Goal: Information Seeking & Learning: Learn about a topic

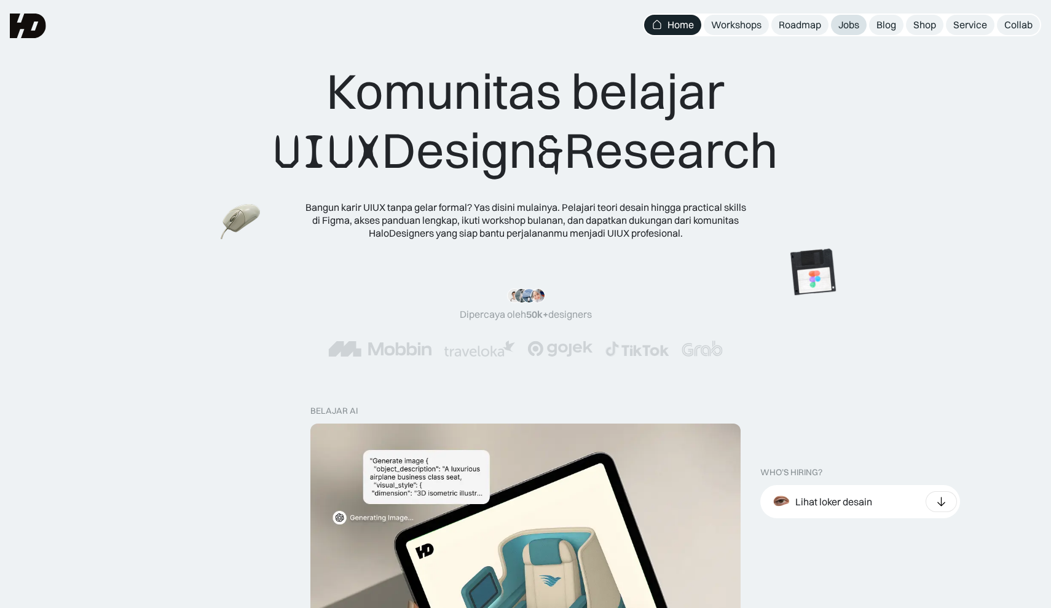
click at [846, 24] on div "Jobs" at bounding box center [848, 24] width 21 height 13
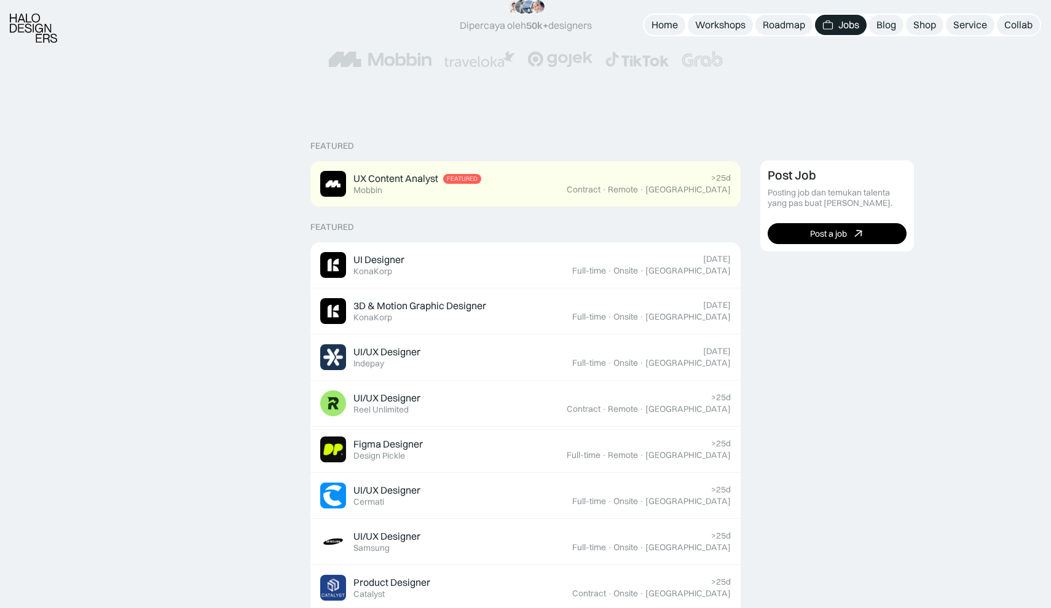
scroll to position [208, 0]
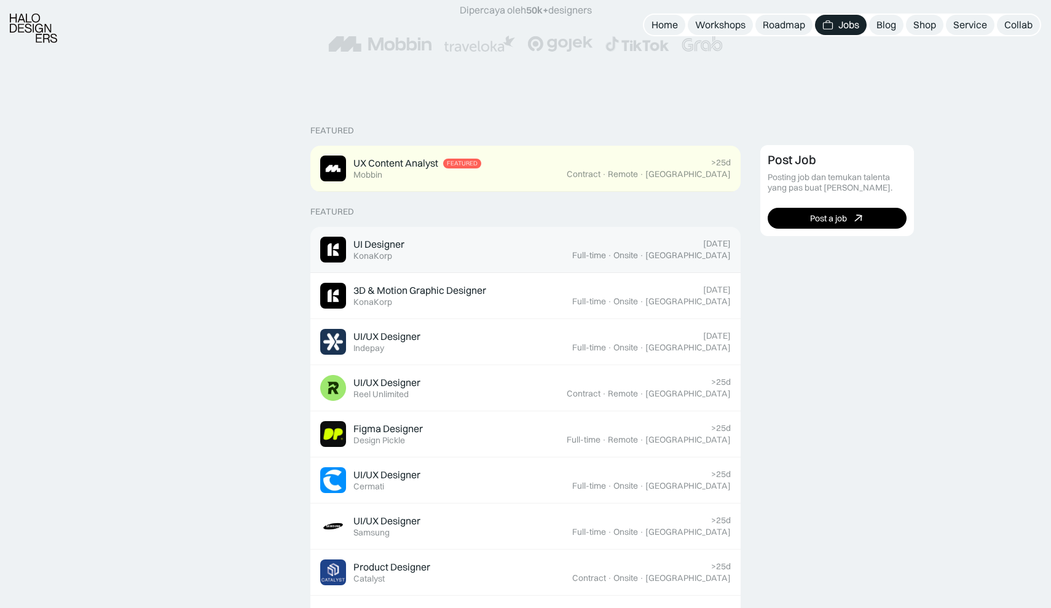
click at [376, 251] on div "KonaKorp" at bounding box center [372, 256] width 39 height 10
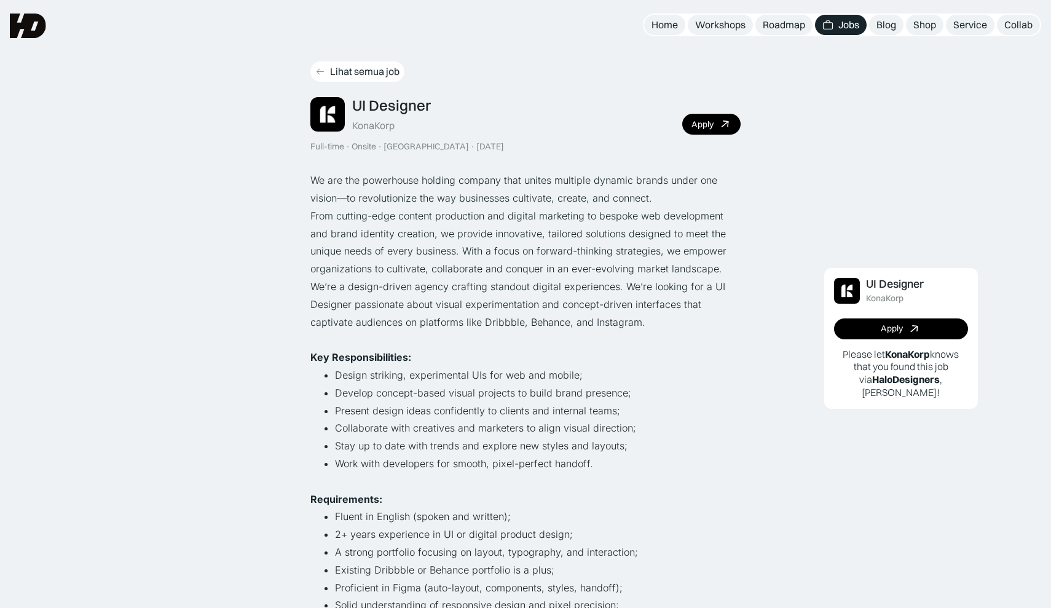
click at [329, 76] on link "Lihat semua job" at bounding box center [357, 71] width 94 height 20
